Goal: Information Seeking & Learning: Learn about a topic

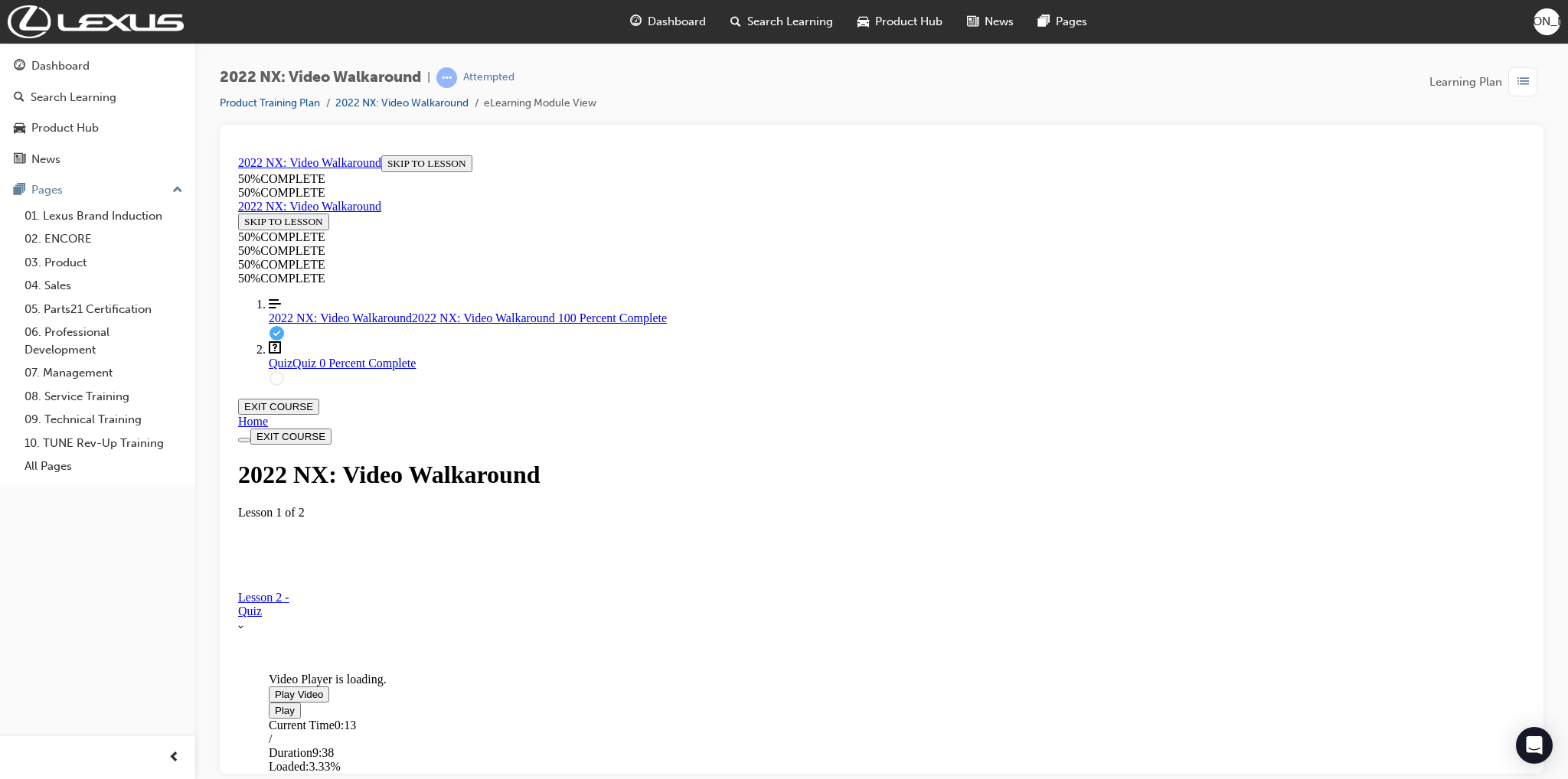
scroll to position [129, 0]
click at [573, 554] on div "Video Player is loading. Play Video Play Current Time 0:13 / Duration 9:38 Load…" at bounding box center [880, 554] width 1286 height 1
click at [1025, 590] on section "Video Player is loading. Play Video Play Current Time 0:13 / Duration 9:38 Load…" at bounding box center [880, 554] width 1286 height 71
click at [243, 628] on icon "More Caret pointing down" at bounding box center [240, 626] width 5 height 4
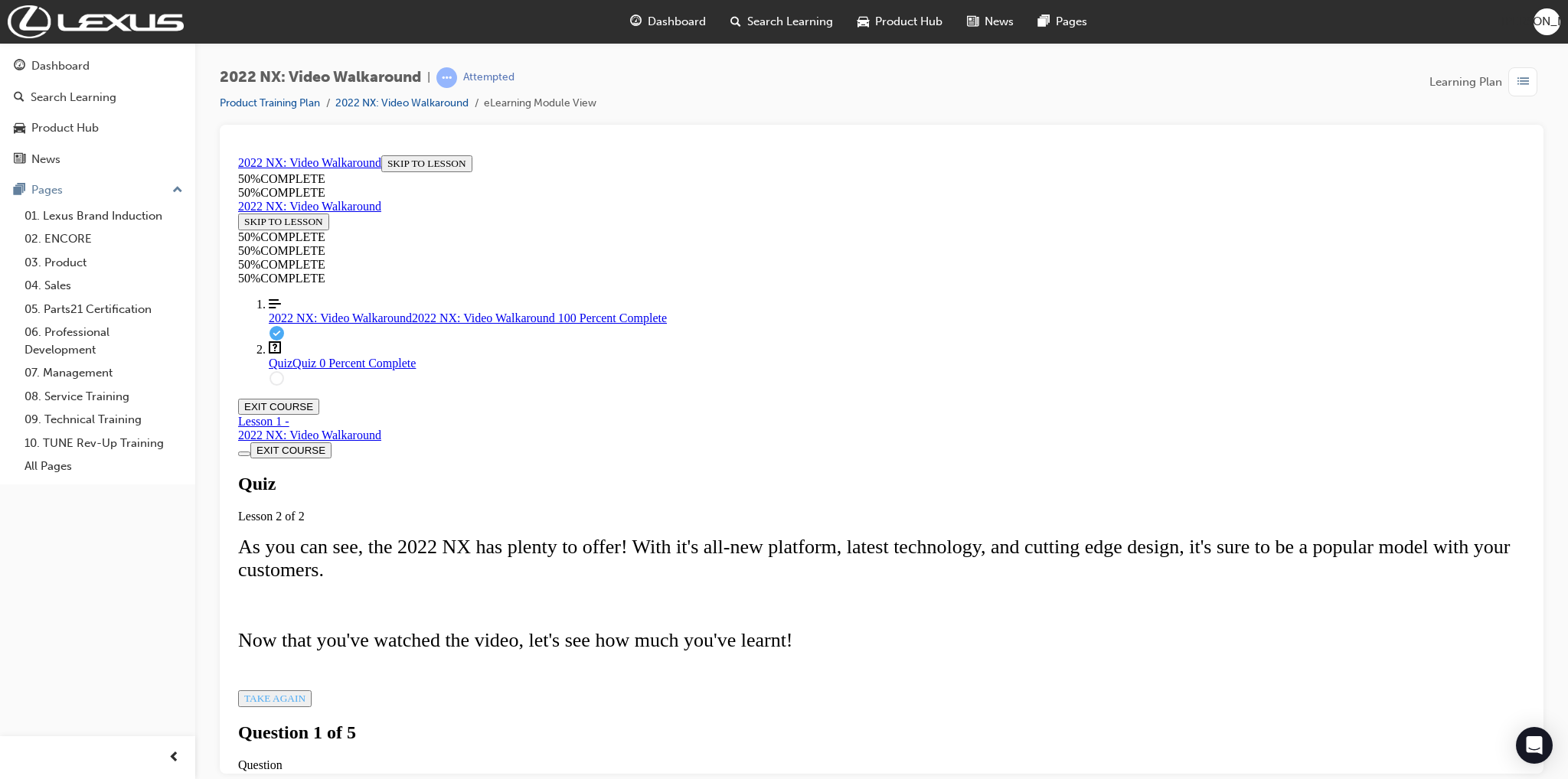
scroll to position [53, 0]
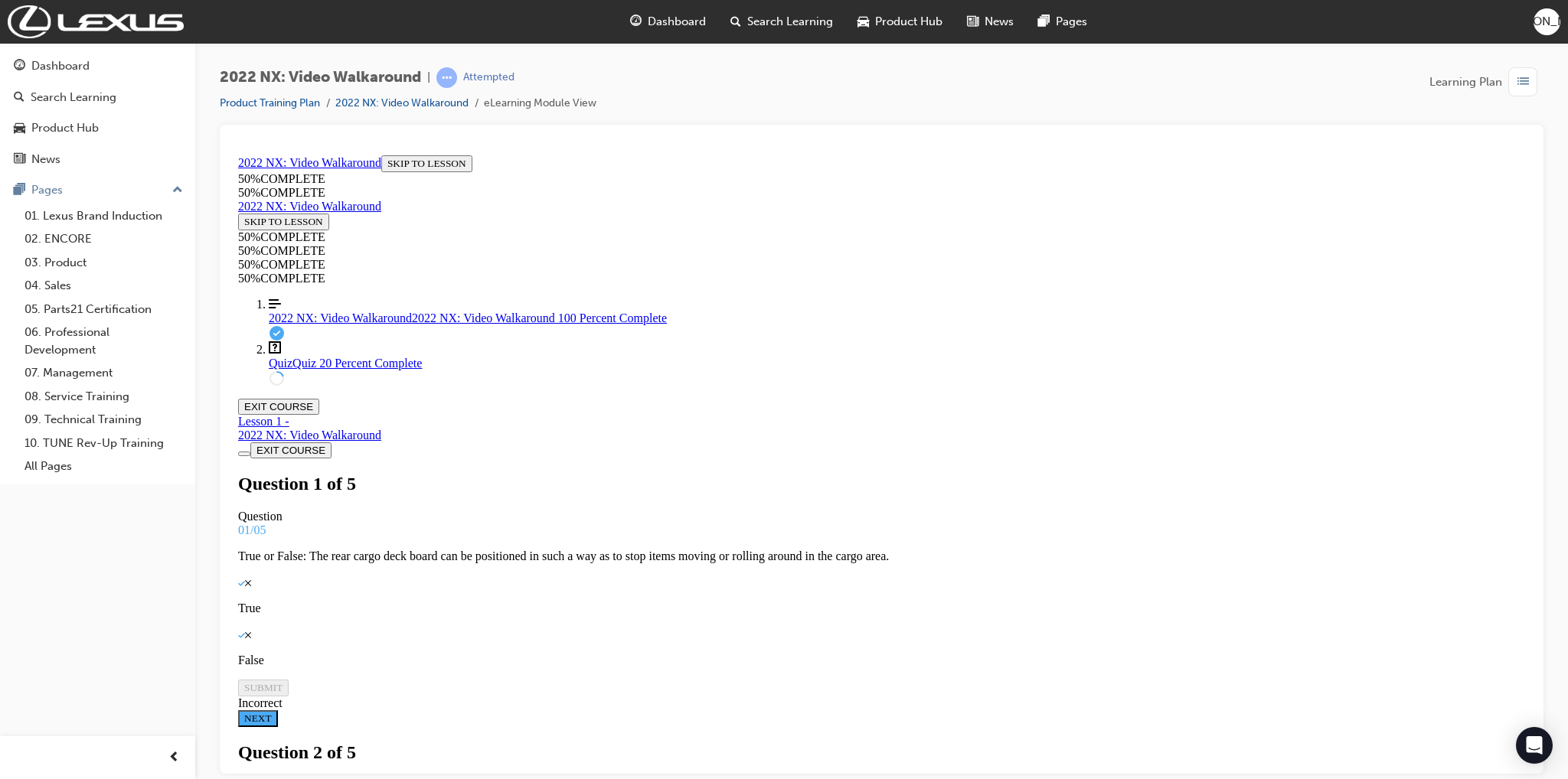
scroll to position [3, 0]
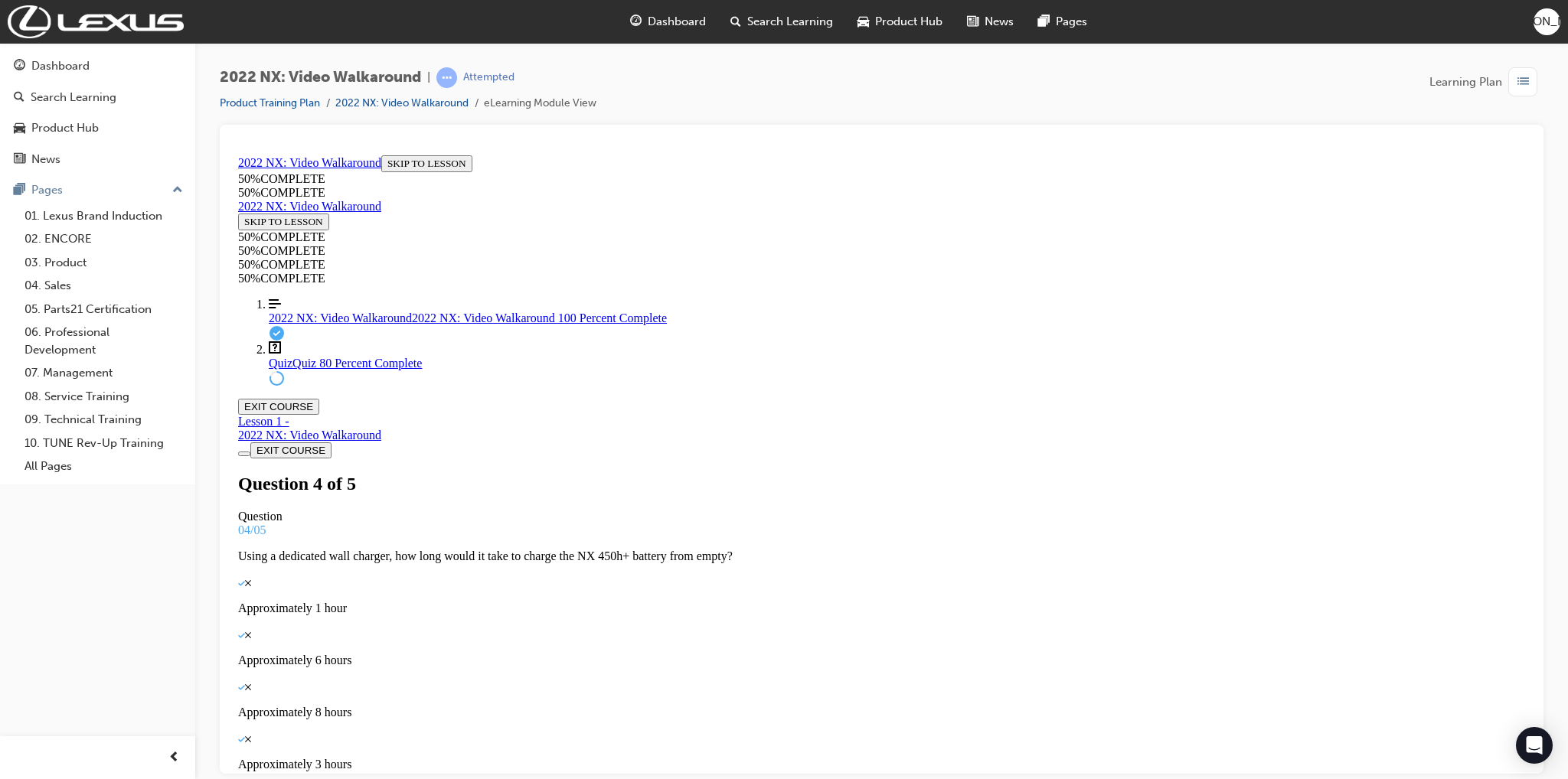
scroll to position [92, 0]
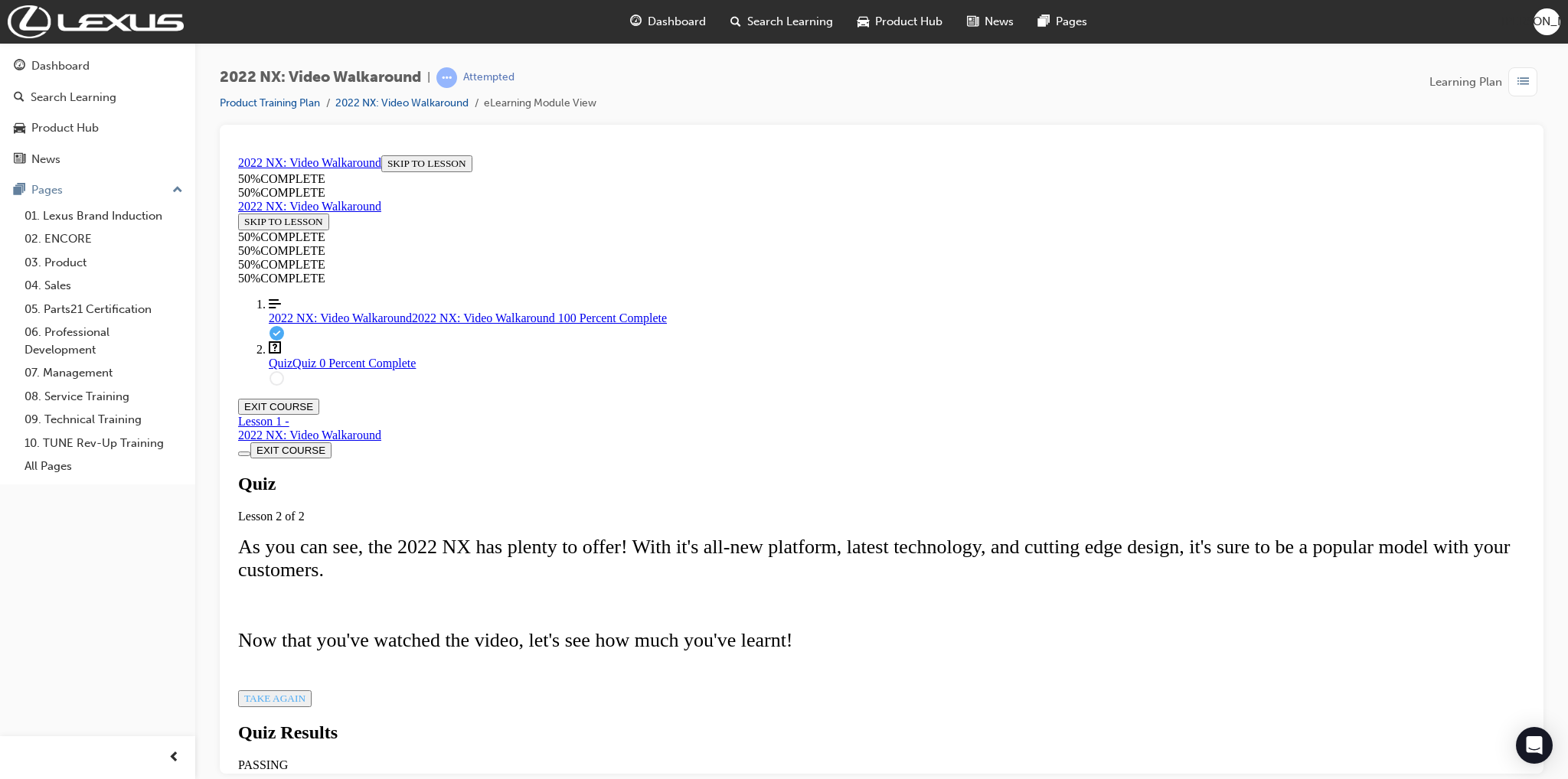
click at [305, 324] on span "2022 NX: Video Walkaround" at bounding box center [340, 317] width 144 height 13
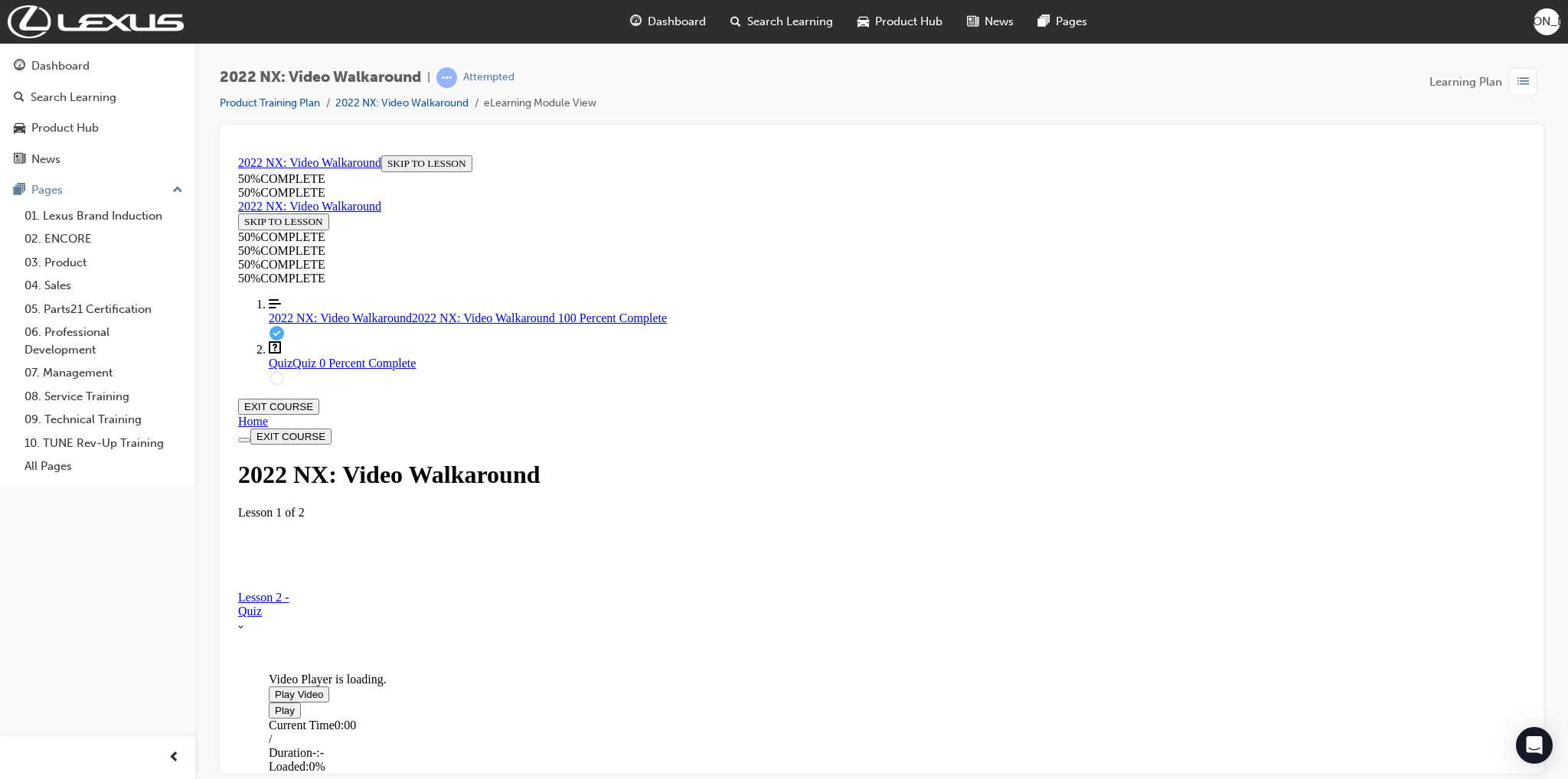
scroll to position [53, 0]
